Goal: Find specific page/section: Find specific page/section

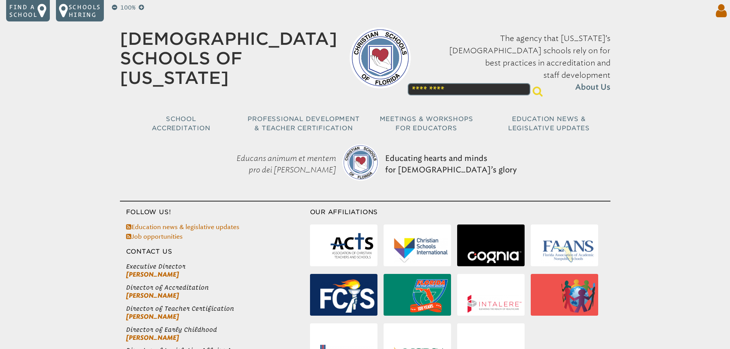
type input "**********"
click at [723, 15] on icon at bounding box center [719, 10] width 14 height 15
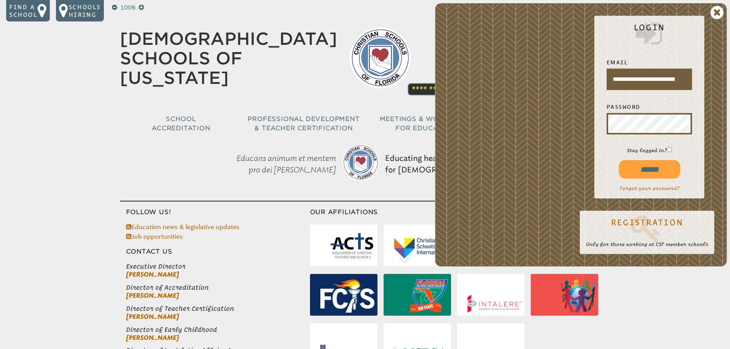
click at [649, 167] on input "******" at bounding box center [649, 169] width 61 height 18
type input "**********"
